Goal: Task Accomplishment & Management: Use online tool/utility

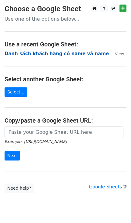
click at [38, 53] on strong "Danh sách khách hàng có name và name" at bounding box center [57, 53] width 104 height 5
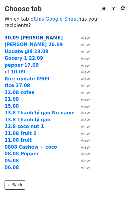
click at [27, 35] on strong "30.09 [PERSON_NAME]" at bounding box center [34, 37] width 58 height 5
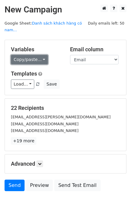
click at [25, 55] on link "Copy/paste..." at bounding box center [29, 59] width 37 height 9
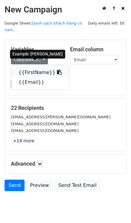
click at [29, 68] on link "{{FirstName}}" at bounding box center [40, 73] width 58 height 10
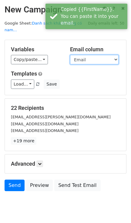
click at [87, 55] on select "FirstName Email" at bounding box center [94, 59] width 48 height 9
click at [70, 55] on select "FirstName Email" at bounding box center [94, 59] width 48 height 9
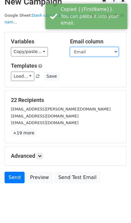
scroll to position [12, 0]
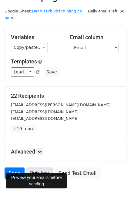
click at [35, 167] on link "Preview" at bounding box center [39, 173] width 27 height 12
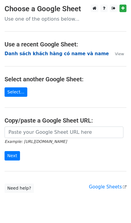
click at [28, 53] on strong "Danh sách khách hàng có name và name" at bounding box center [57, 53] width 104 height 5
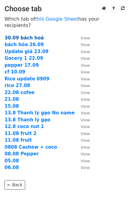
click at [20, 35] on strong "30.09 bách hoá" at bounding box center [24, 37] width 39 height 5
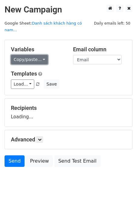
click at [26, 55] on link "Copy/paste..." at bounding box center [29, 59] width 37 height 9
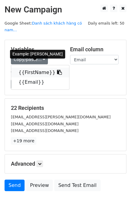
click at [29, 68] on link "{{FirstName}}" at bounding box center [40, 73] width 58 height 10
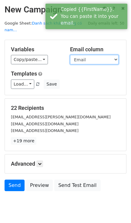
click at [84, 55] on select "FirstName Email" at bounding box center [94, 59] width 48 height 9
click at [70, 55] on select "FirstName Email" at bounding box center [94, 59] width 48 height 9
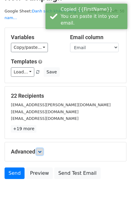
click at [41, 150] on icon at bounding box center [40, 152] width 4 height 4
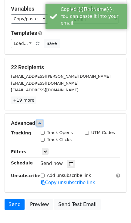
scroll to position [71, 0]
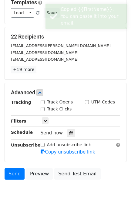
click at [48, 99] on label "Track Opens" at bounding box center [60, 102] width 26 height 6
click at [45, 100] on input "Track Opens" at bounding box center [43, 102] width 4 height 4
checkbox input "true"
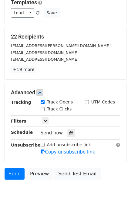
click at [47, 106] on label "Track Clicks" at bounding box center [59, 109] width 25 height 6
click at [45, 107] on input "Track Clicks" at bounding box center [43, 109] width 4 height 4
checkbox input "true"
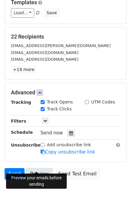
click at [41, 168] on link "Preview" at bounding box center [39, 174] width 27 height 12
click at [36, 169] on link "Preview" at bounding box center [39, 174] width 27 height 12
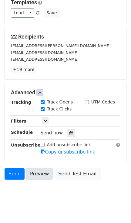
click at [36, 168] on link "Preview" at bounding box center [39, 174] width 27 height 12
